Goal: Task Accomplishment & Management: Complete application form

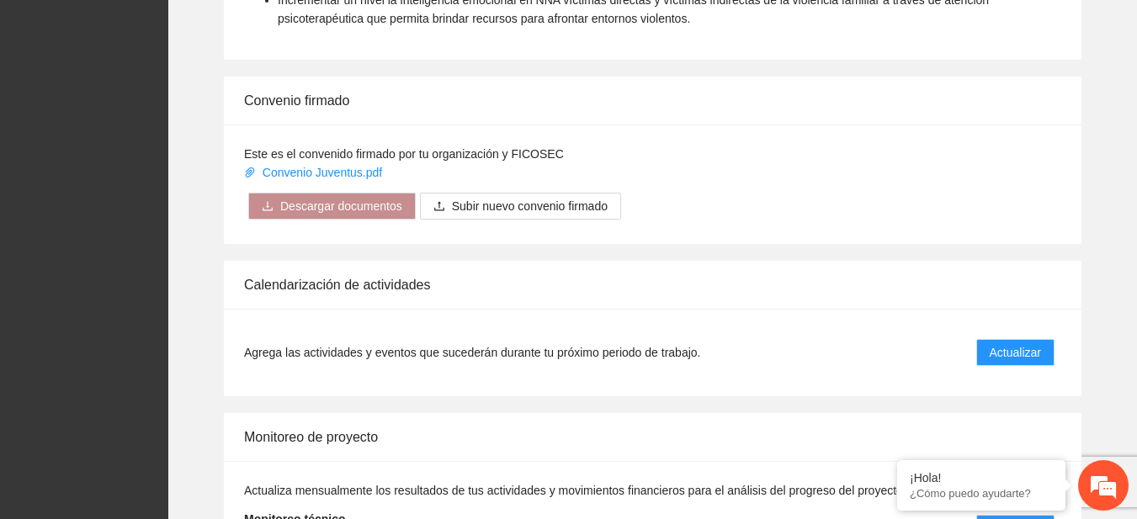
scroll to position [1397, 0]
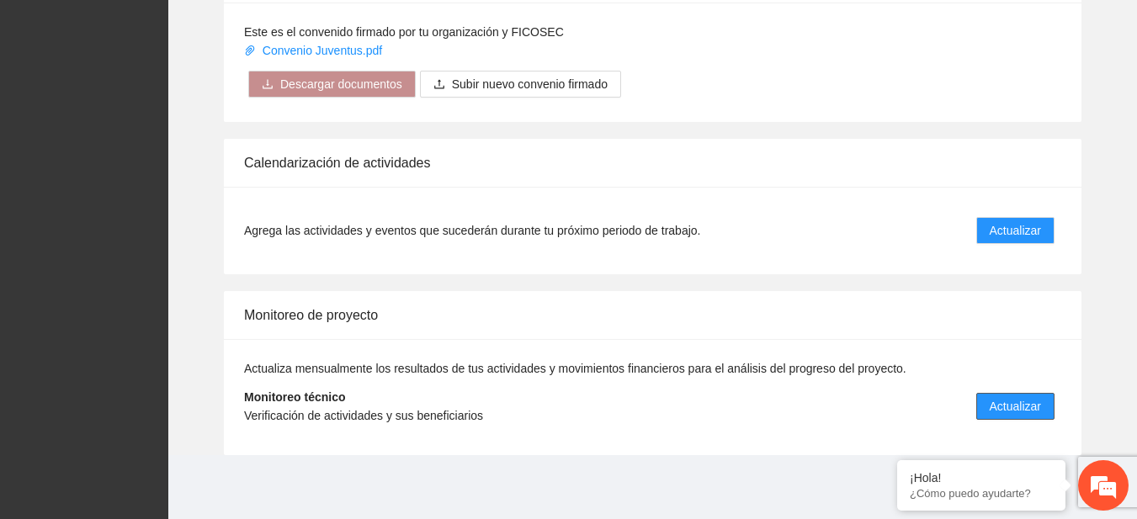
click at [1012, 405] on span "Actualizar" at bounding box center [1015, 406] width 51 height 19
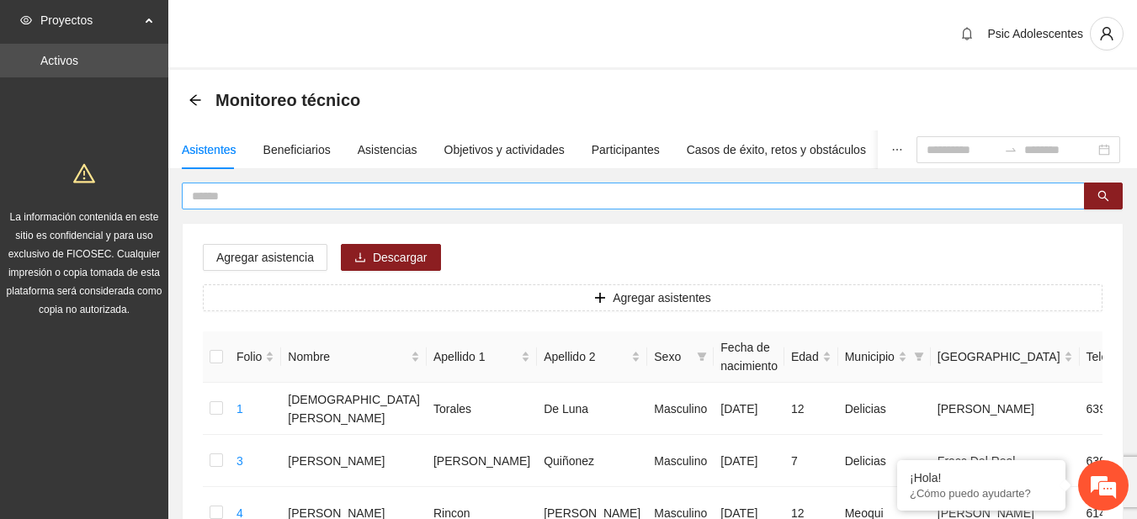
click at [349, 205] on span at bounding box center [633, 196] width 903 height 27
click at [334, 200] on input "text" at bounding box center [627, 196] width 870 height 19
type input "*"
type input "**********"
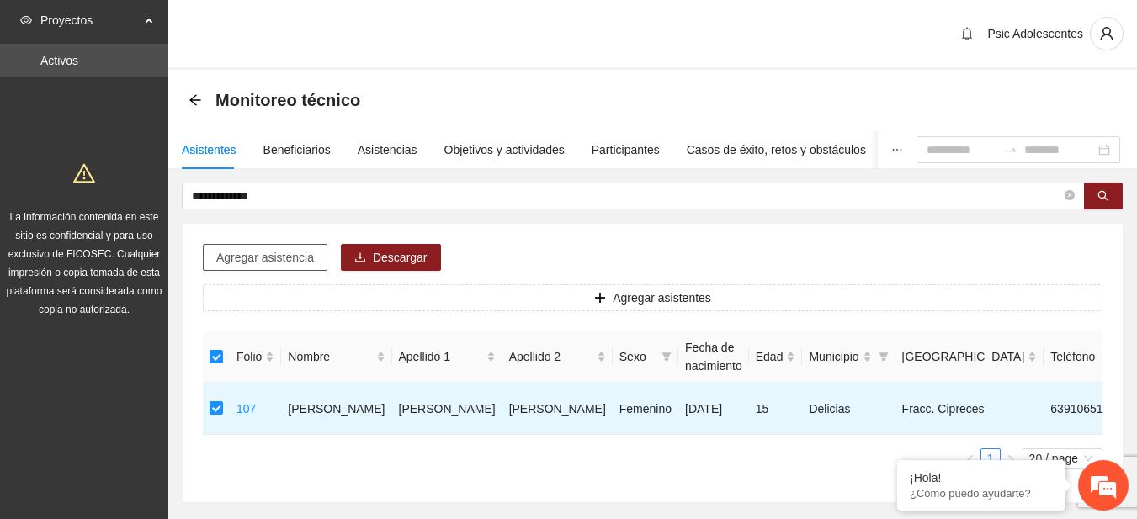
click at [301, 248] on span "Agregar asistencia" at bounding box center [265, 257] width 98 height 19
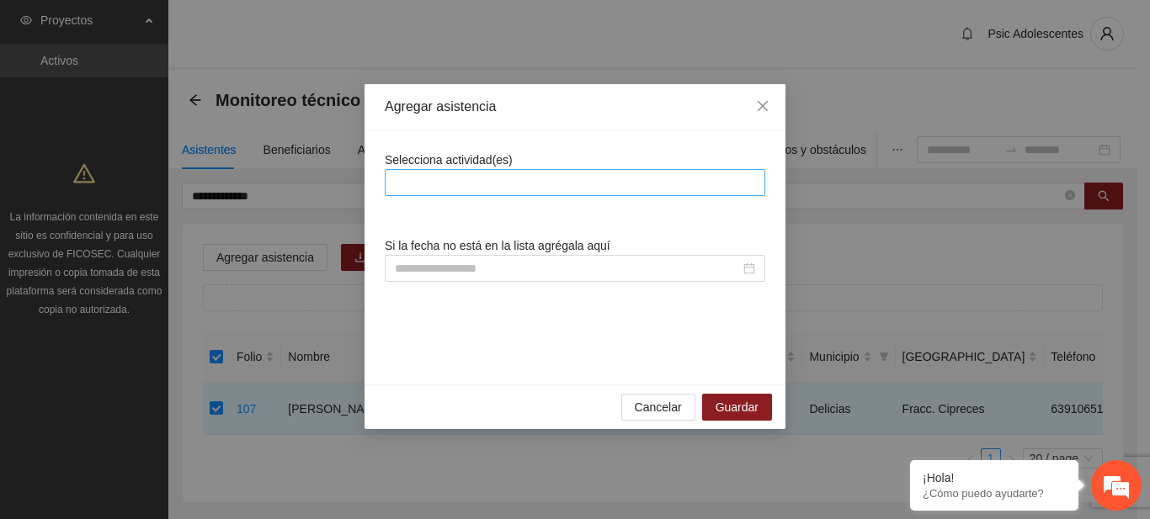
click at [484, 173] on div at bounding box center [575, 183] width 372 height 20
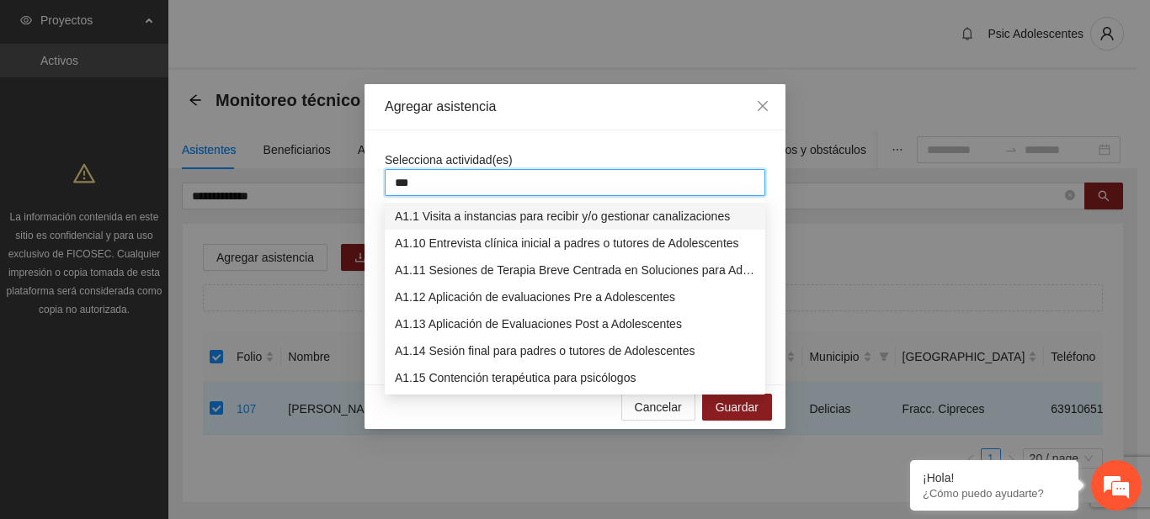
type input "****"
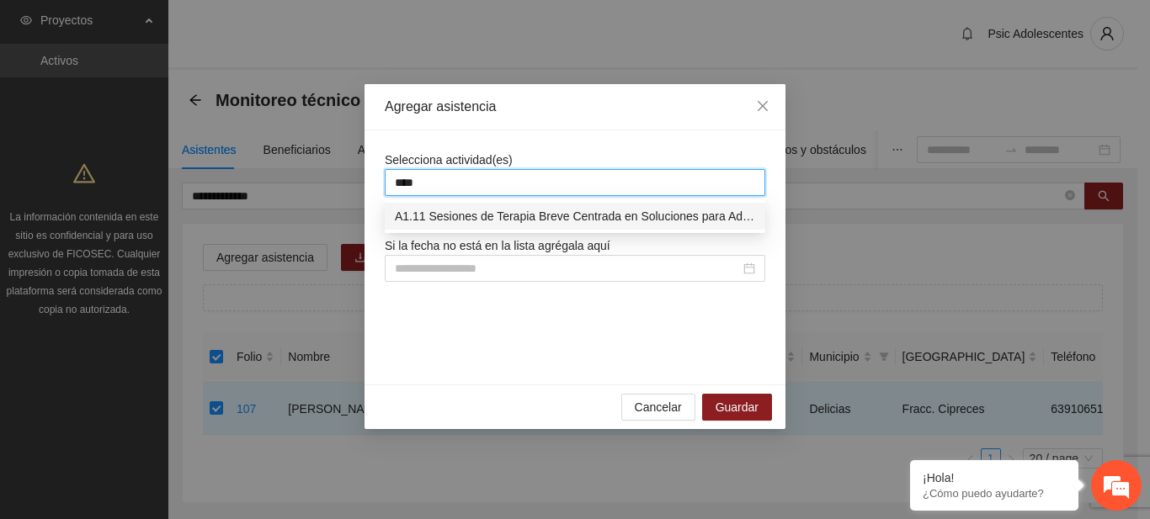
click at [499, 216] on div "A1.11 Sesiones de Terapia Breve Centrada en Soluciones para Adolescentes" at bounding box center [575, 216] width 360 height 19
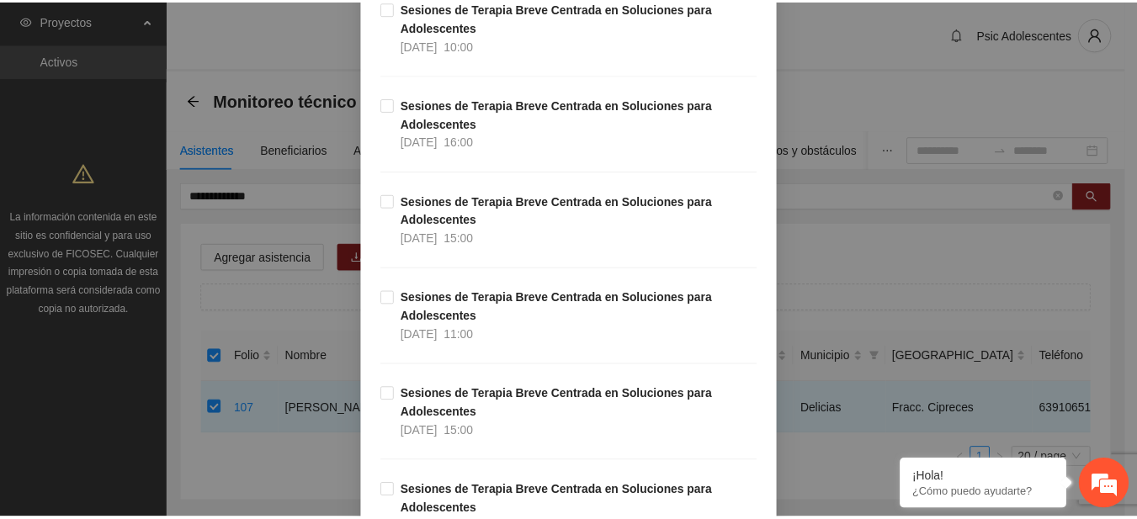
scroll to position [15150, 0]
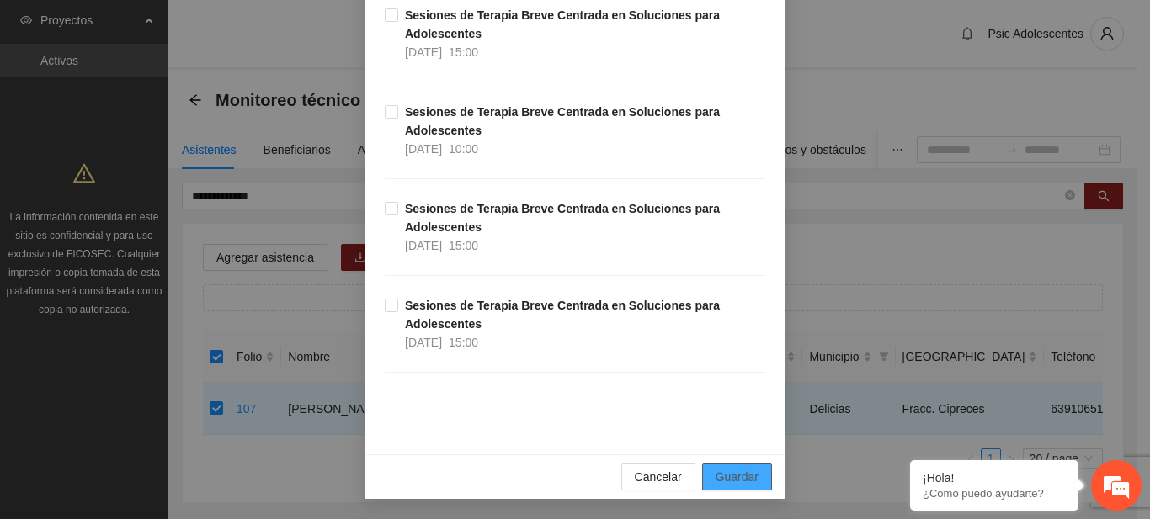
click at [740, 475] on span "Guardar" at bounding box center [737, 477] width 43 height 19
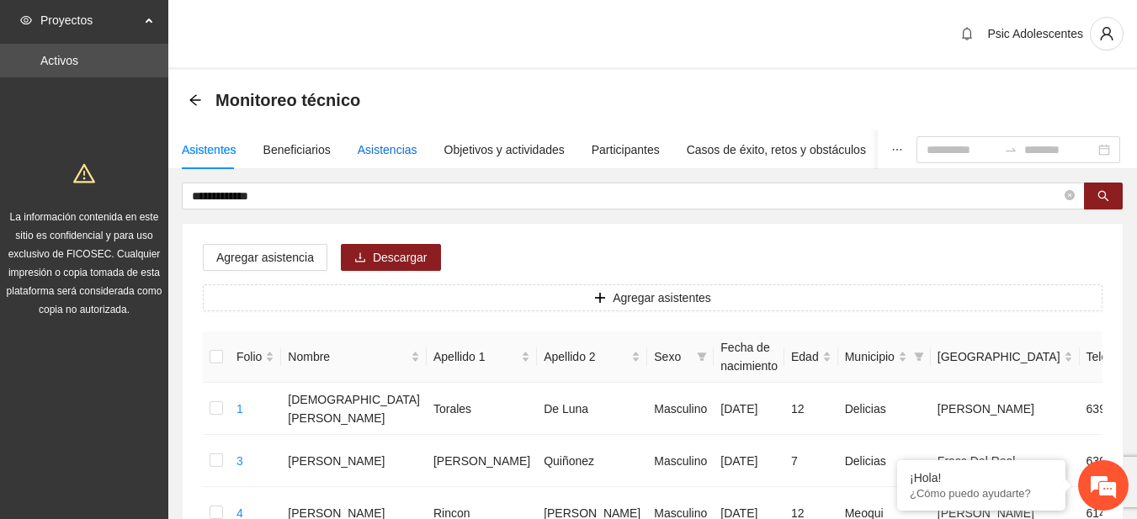
click at [391, 149] on div "Asistencias" at bounding box center [388, 150] width 60 height 19
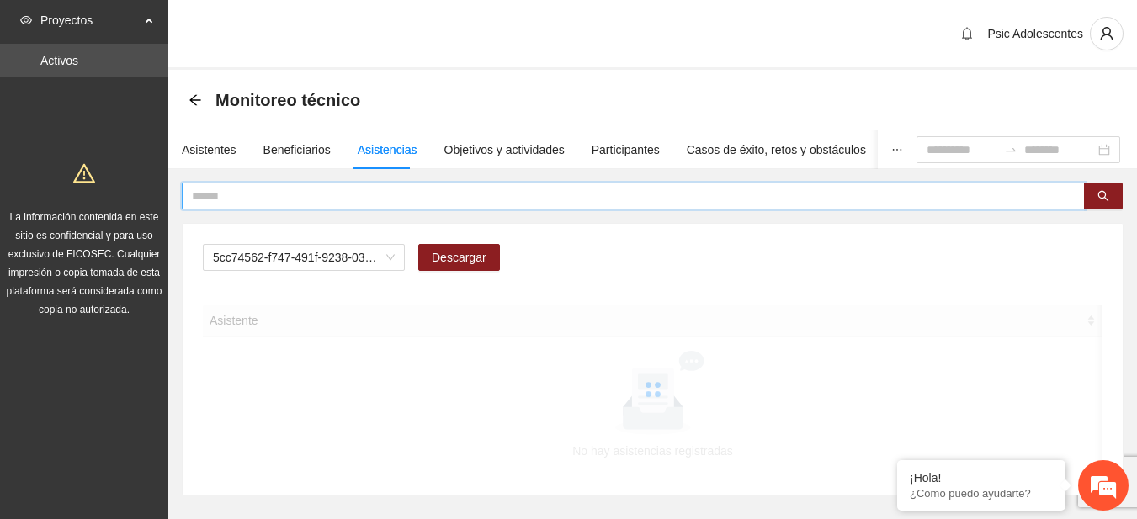
click at [313, 193] on input "text" at bounding box center [627, 196] width 870 height 19
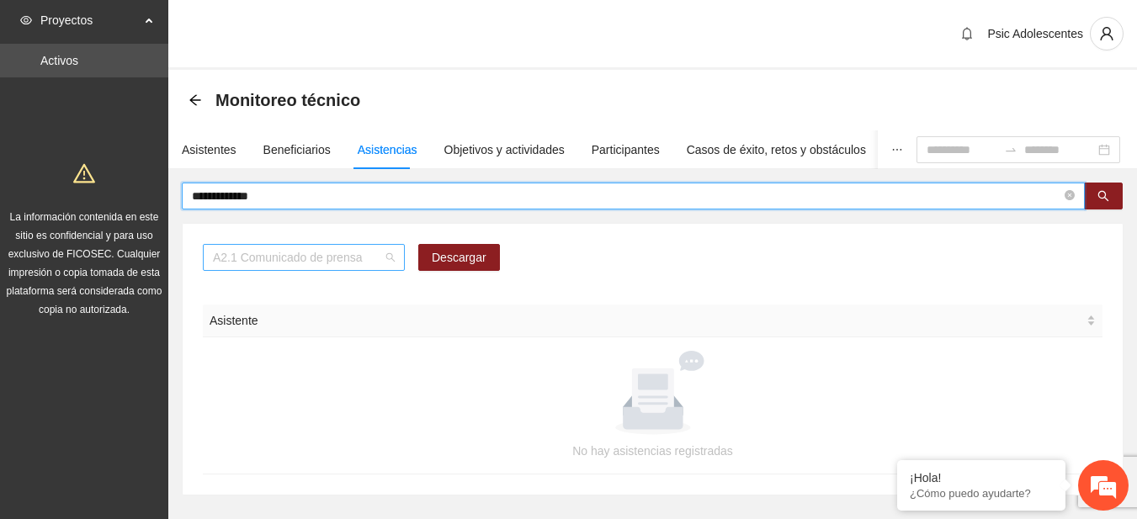
click at [385, 264] on span "A2.1 Comunicado de prensa" at bounding box center [304, 257] width 182 height 25
type input "**********"
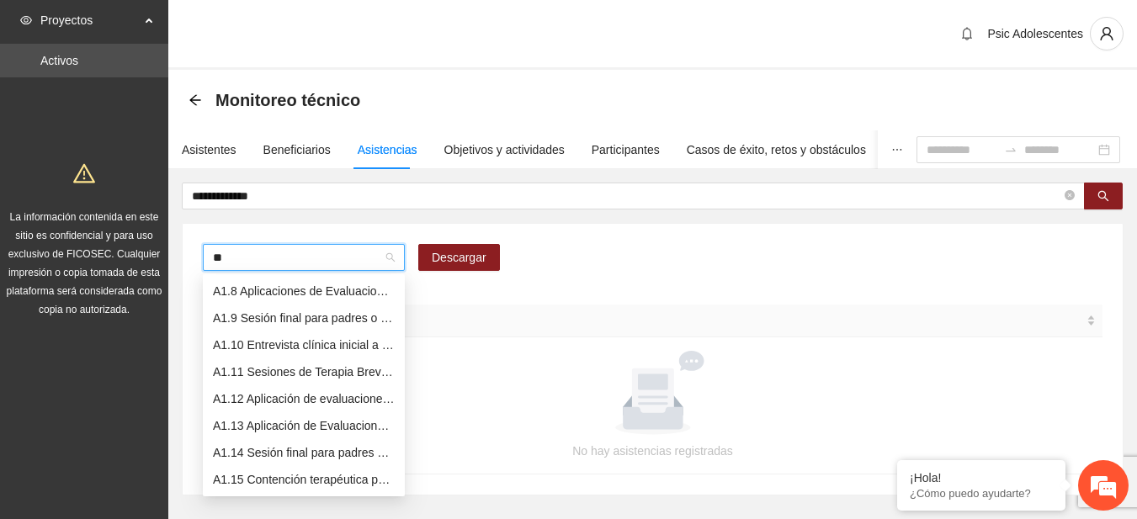
scroll to position [0, 0]
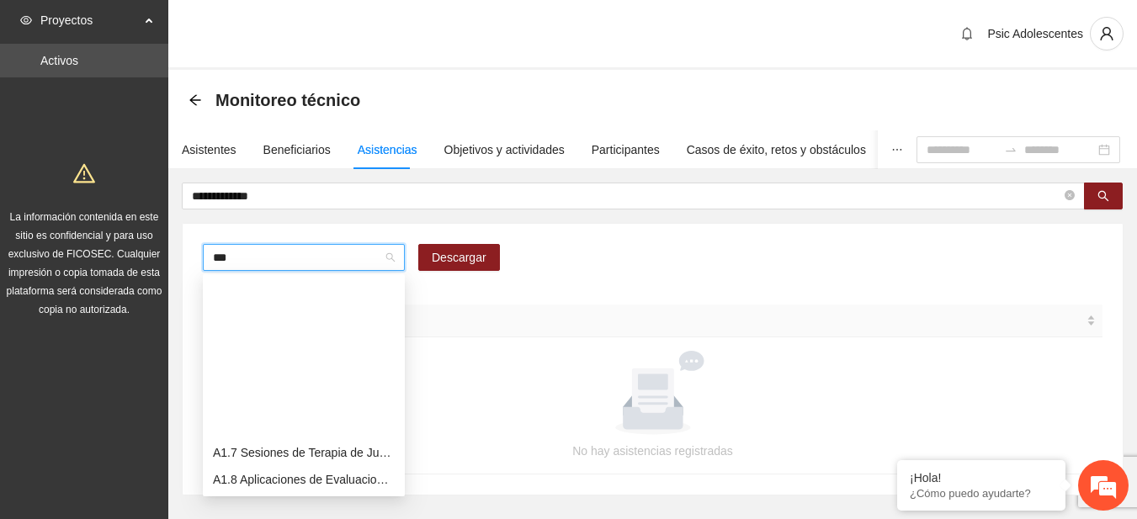
type input "****"
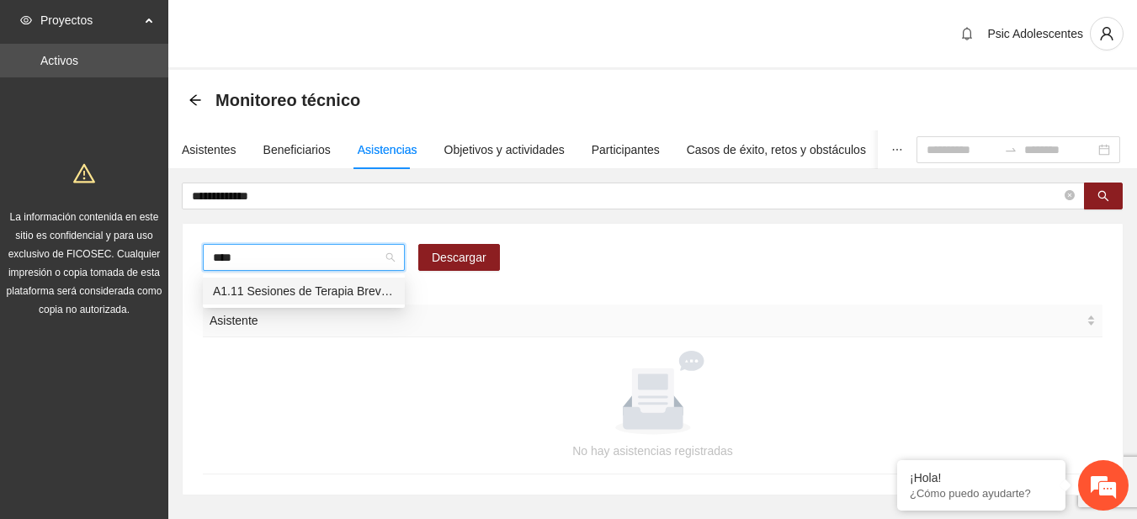
click at [384, 292] on div "A1.11 Sesiones de Terapia Breve Centrada en Soluciones para Adolescentes" at bounding box center [304, 291] width 182 height 19
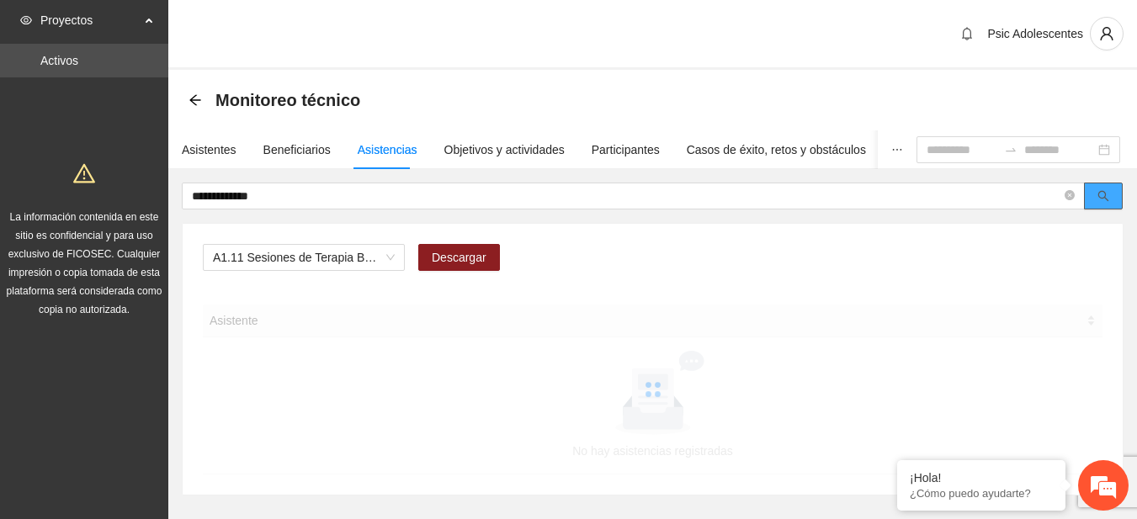
click at [1116, 191] on button "button" at bounding box center [1103, 196] width 39 height 27
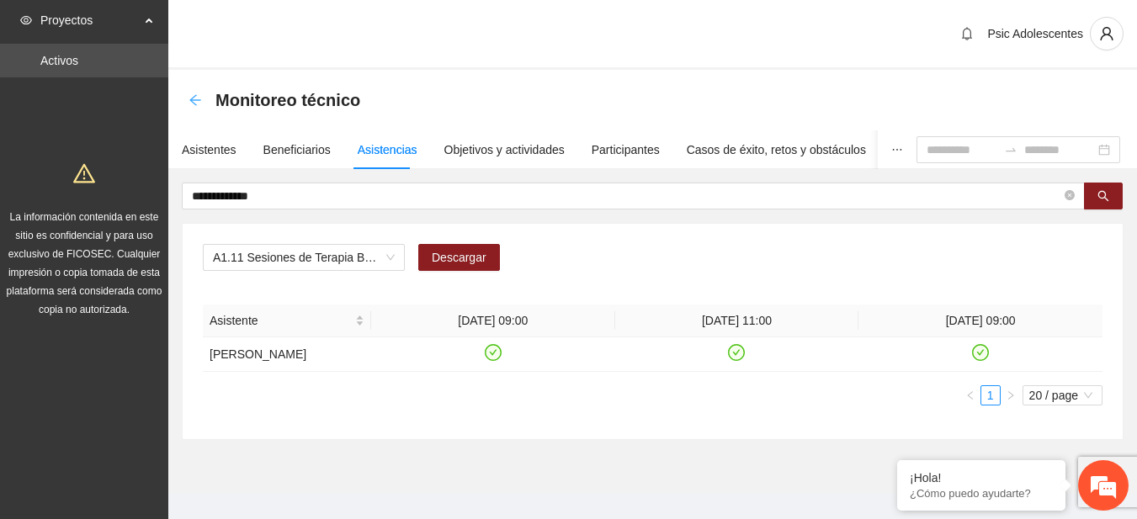
click at [193, 99] on icon "arrow-left" at bounding box center [194, 99] width 11 height 11
